Goal: Task Accomplishment & Management: Complete application form

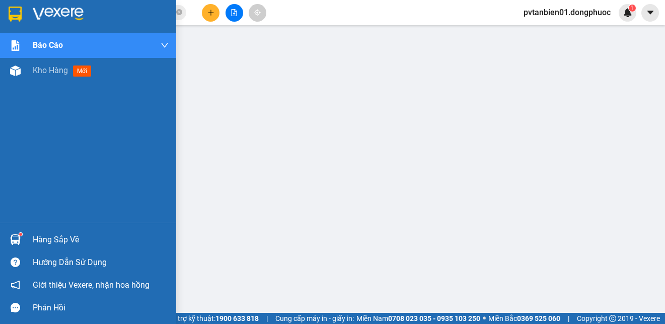
click at [21, 235] on div at bounding box center [16, 239] width 18 height 18
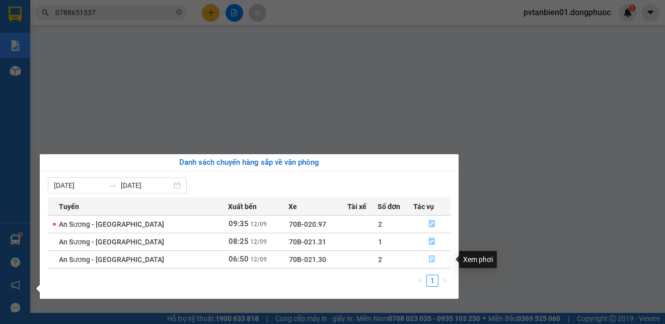
click at [431, 257] on icon "file-done" at bounding box center [432, 259] width 6 height 7
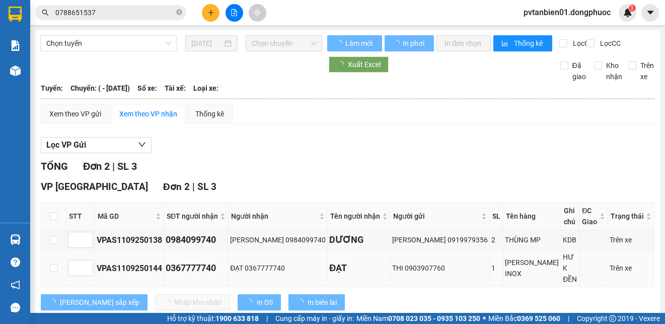
scroll to position [6, 0]
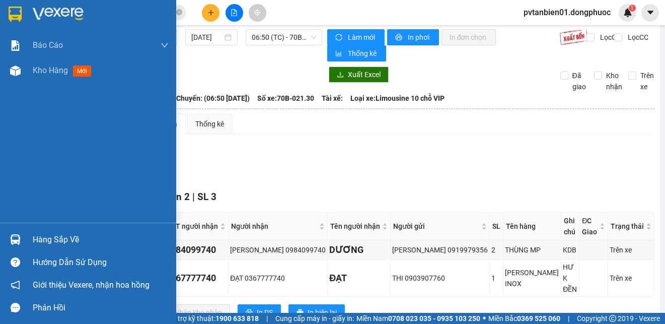
click at [18, 16] on img at bounding box center [15, 14] width 13 height 15
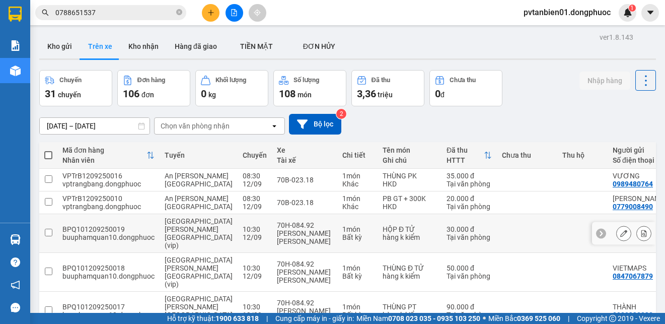
click at [40, 237] on td at bounding box center [48, 233] width 18 height 39
checkbox input "true"
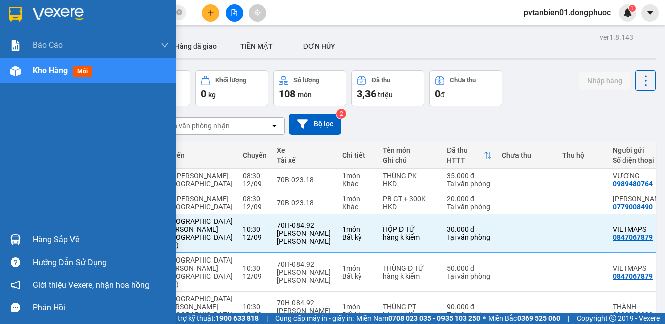
click at [16, 245] on div at bounding box center [16, 239] width 18 height 18
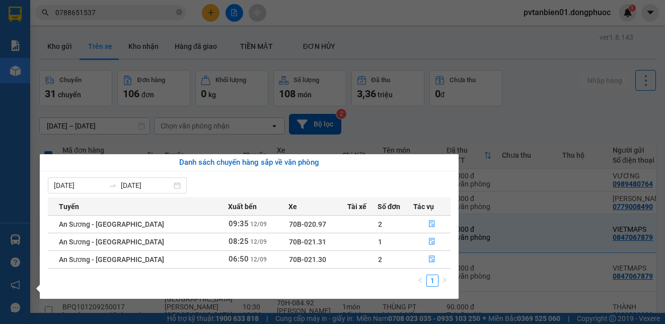
click at [0, 237] on div "Báo cáo Mẫu 1: Báo cáo dòng tiền theo nhân viên Mẫu 1: Báo cáo dòng tiền theo n…" at bounding box center [15, 162] width 30 height 324
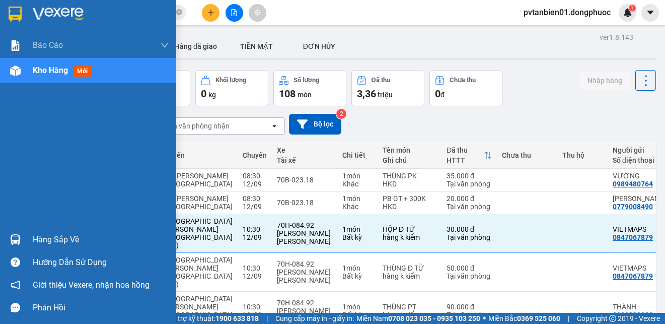
click at [38, 226] on div "Hàng sắp về Hướng dẫn sử dụng Giới thiệu Vexere, nhận hoa hồng Phản hồi" at bounding box center [88, 270] width 176 height 96
click at [44, 243] on div "Hàng sắp về" at bounding box center [101, 239] width 136 height 15
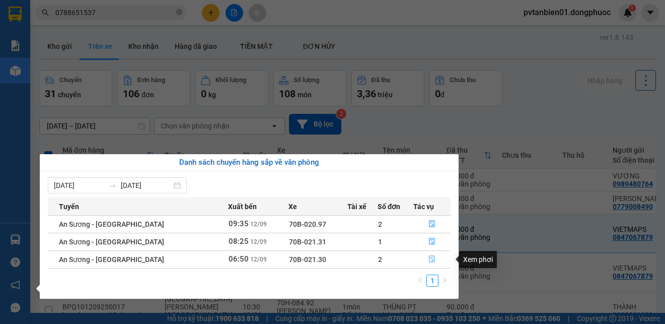
click at [430, 261] on icon "file-done" at bounding box center [431, 258] width 7 height 7
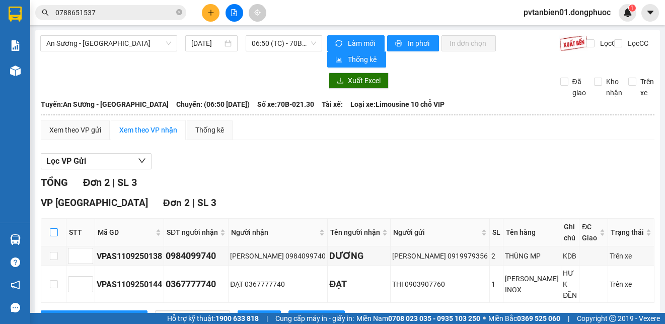
click at [57, 228] on input "checkbox" at bounding box center [54, 232] width 8 height 8
checkbox input "true"
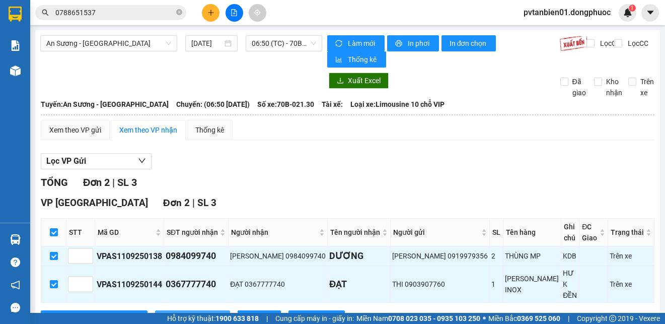
click at [174, 312] on span "Nhập kho nhận" at bounding box center [198, 317] width 48 height 11
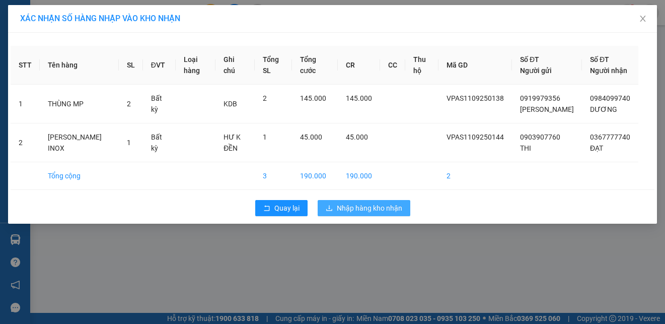
click at [353, 211] on span "Nhập hàng kho nhận" at bounding box center [369, 207] width 65 height 11
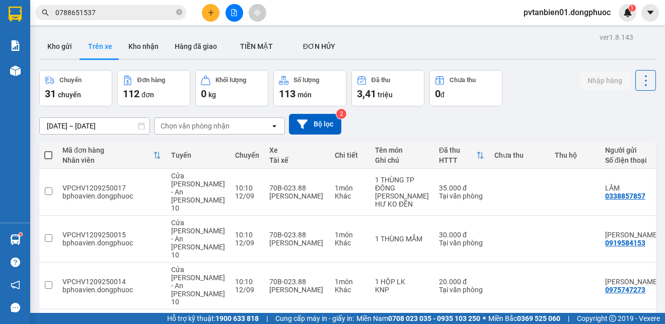
click at [137, 15] on input "0788651537" at bounding box center [114, 12] width 119 height 11
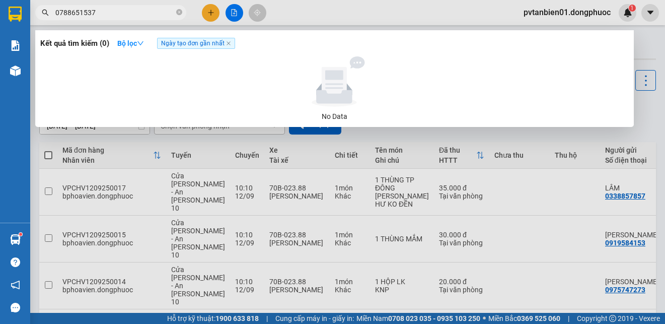
click at [137, 15] on input "0788651537" at bounding box center [114, 12] width 119 height 11
paste input "385111195"
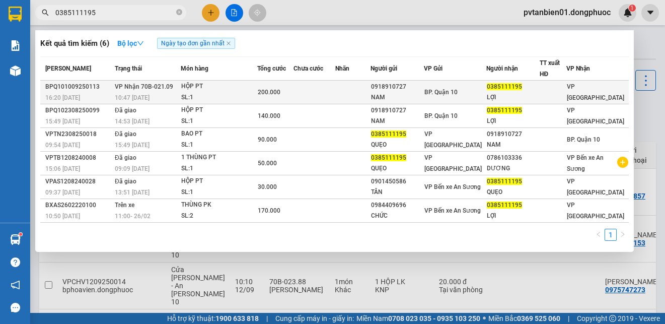
type input "0385111195"
click at [311, 96] on td at bounding box center [314, 93] width 42 height 24
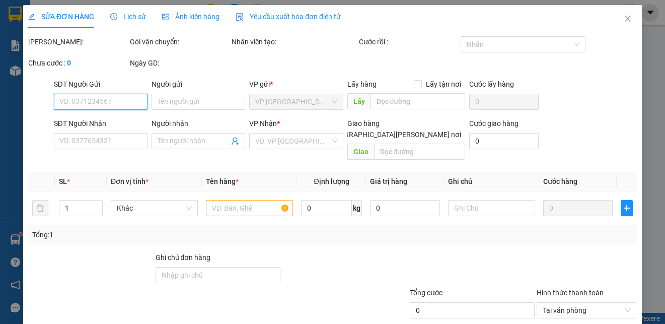
type input "0918910727"
type input "NAM"
type input "0385111195"
type input "LỢI"
type input "200.000"
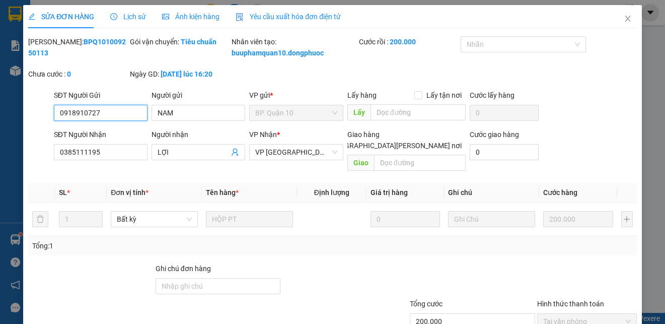
scroll to position [73, 0]
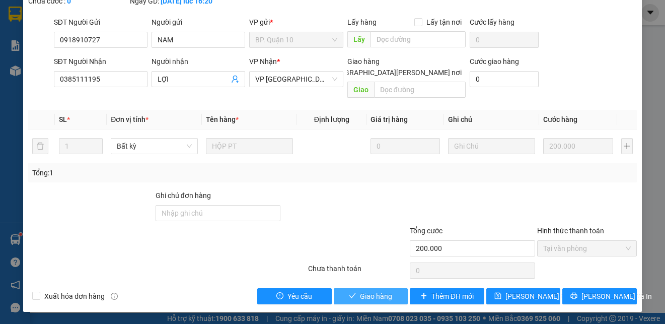
click at [372, 295] on span "Giao hàng" at bounding box center [376, 295] width 32 height 11
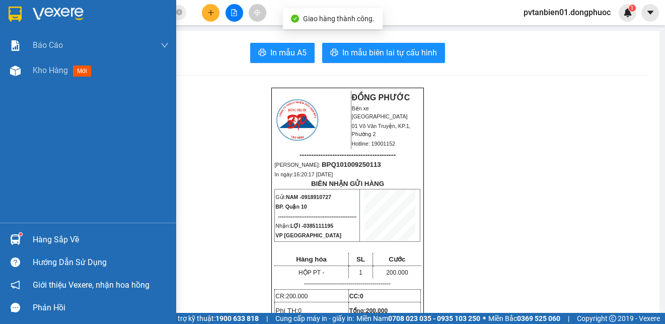
click at [23, 10] on div at bounding box center [16, 14] width 18 height 18
